Goal: Check status: Check status

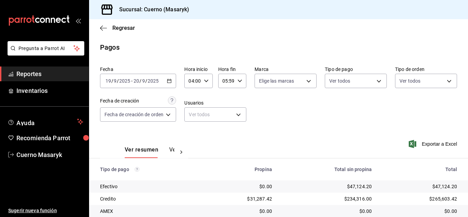
scroll to position [98, 0]
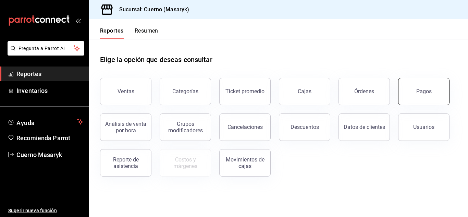
click at [415, 101] on button "Pagos" at bounding box center [423, 91] width 51 height 27
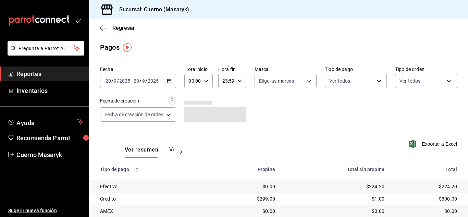
click at [170, 77] on div "[DATE] [DATE] - [DATE] [DATE]" at bounding box center [138, 81] width 76 height 14
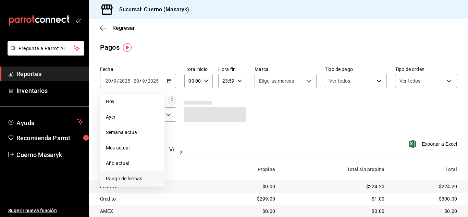
click at [132, 176] on span "Rango de fechas" at bounding box center [132, 178] width 53 height 7
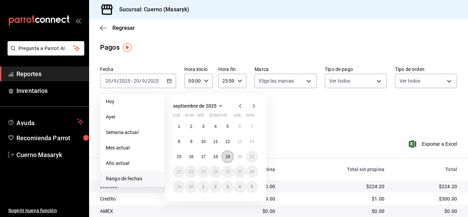
click at [227, 156] on abbr "19" at bounding box center [227, 156] width 4 height 5
click at [237, 154] on button "20" at bounding box center [240, 156] width 12 height 12
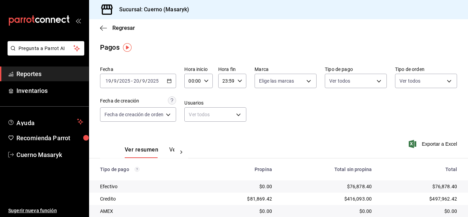
click at [210, 78] on div "00:00 Hora inicio" at bounding box center [198, 81] width 28 height 14
click at [191, 97] on span "04" at bounding box center [192, 95] width 3 height 5
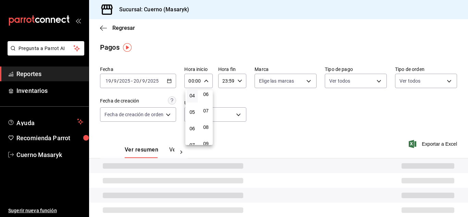
type input "04:00"
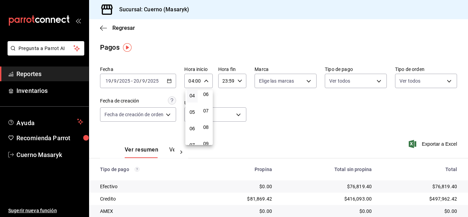
click at [238, 79] on div at bounding box center [234, 108] width 468 height 217
click at [238, 79] on icon "button" at bounding box center [239, 80] width 5 height 5
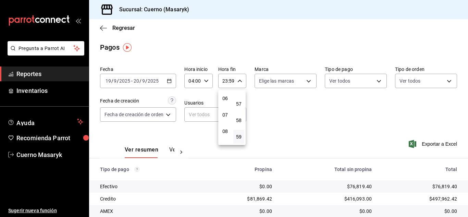
scroll to position [66, 0]
click at [225, 115] on span "05" at bounding box center [225, 114] width 3 height 5
type input "05:59"
click at [299, 105] on div at bounding box center [234, 108] width 468 height 217
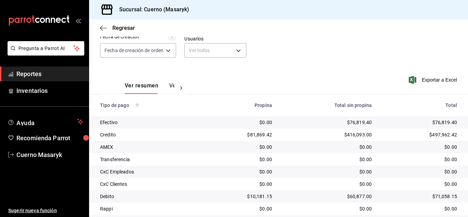
scroll to position [98, 0]
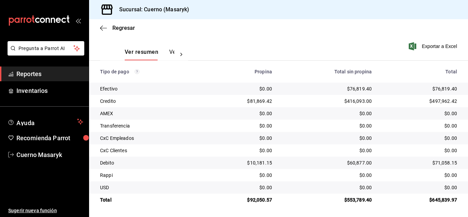
click at [69, 76] on span "Reportes" at bounding box center [49, 73] width 67 height 9
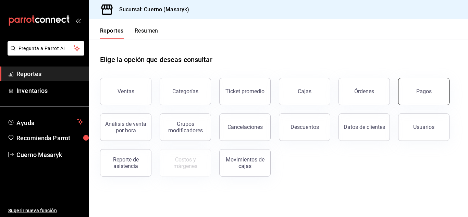
click at [416, 90] on button "Pagos" at bounding box center [423, 91] width 51 height 27
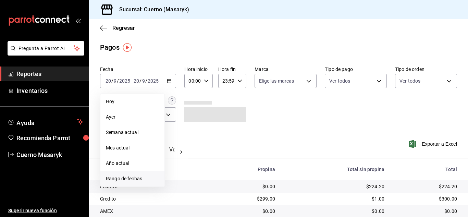
click at [126, 177] on span "Rango de fechas" at bounding box center [132, 178] width 53 height 7
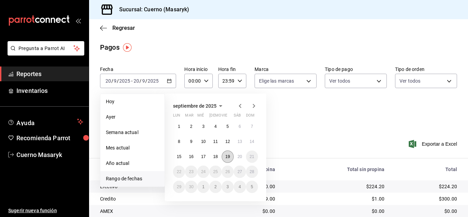
click at [230, 156] on abbr "19" at bounding box center [227, 156] width 4 height 5
click at [237, 155] on button "20" at bounding box center [240, 156] width 12 height 12
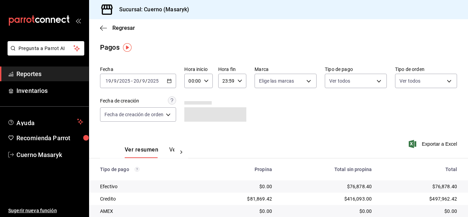
click at [207, 82] on icon "button" at bounding box center [206, 80] width 5 height 5
click at [194, 128] on span "04" at bounding box center [192, 129] width 3 height 5
type input "04:00"
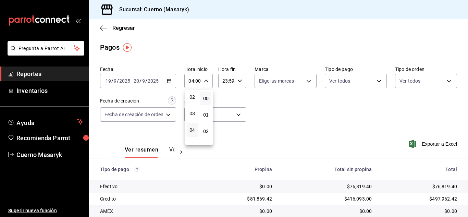
click at [239, 83] on div at bounding box center [234, 108] width 468 height 217
click at [240, 81] on \(Stroke\) "button" at bounding box center [240, 80] width 4 height 2
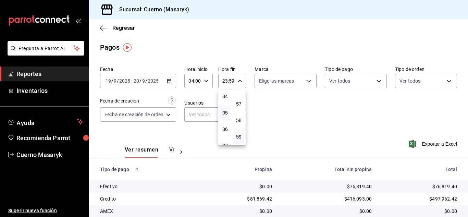
scroll to position [66, 0]
click at [225, 115] on span "05" at bounding box center [225, 114] width 3 height 5
type input "05:59"
click at [297, 122] on div at bounding box center [234, 108] width 468 height 217
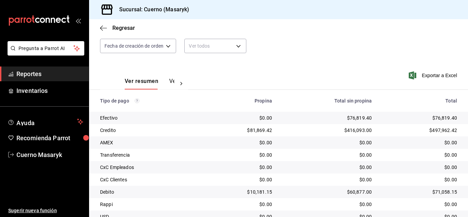
scroll to position [98, 0]
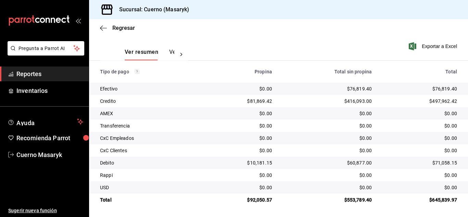
drag, startPoint x: 271, startPoint y: 40, endPoint x: 270, endPoint y: 43, distance: 3.5
click at [271, 40] on div "Ver resumen Ver pagos Exportar a Excel" at bounding box center [278, 50] width 379 height 36
